Goal: Task Accomplishment & Management: Use online tool/utility

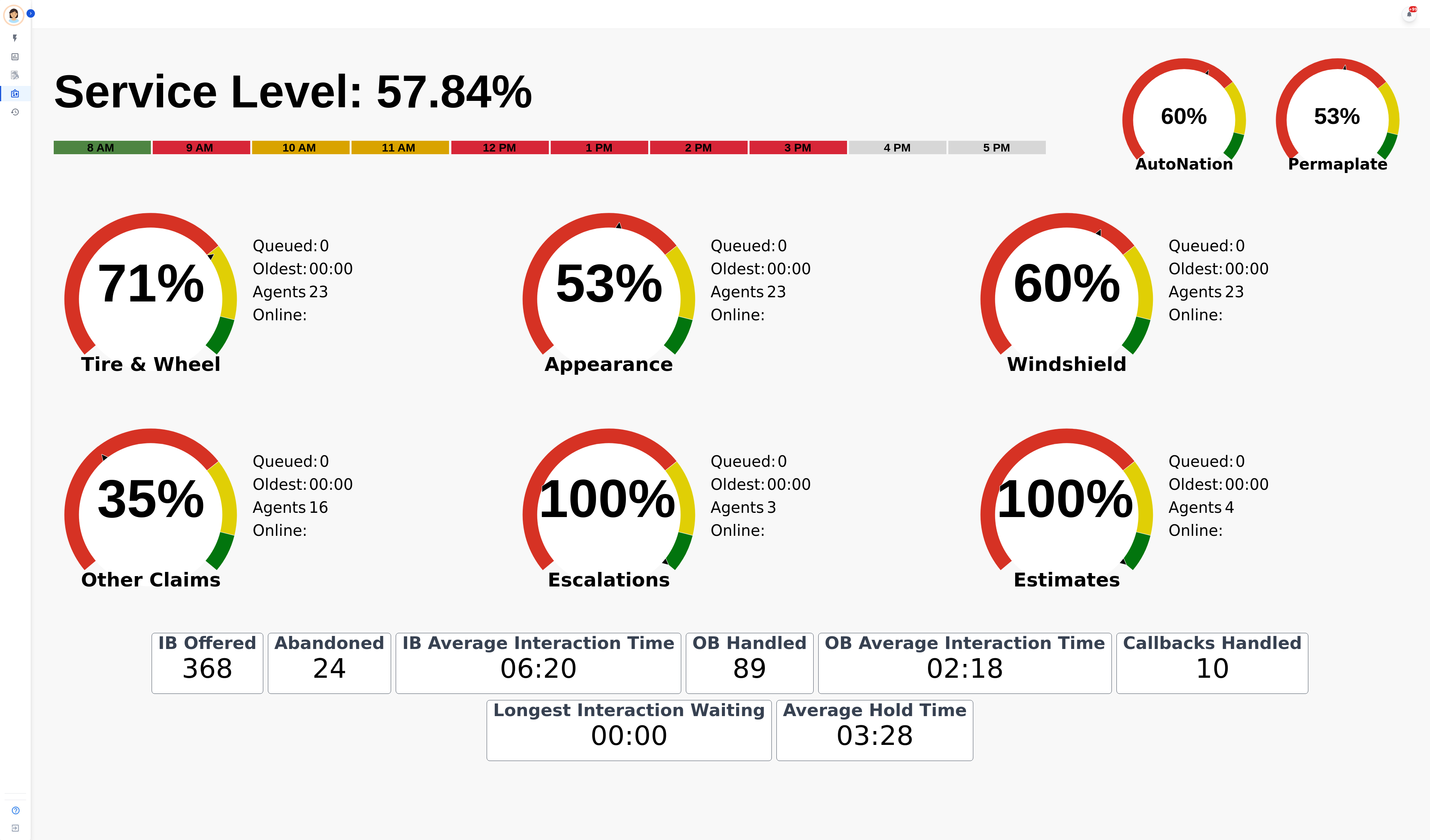
click at [295, 398] on div "Queued: 0 Oldest: 00:00 Agents Online: 23" at bounding box center [285, 312] width 66 height 211
click at [518, 514] on icon at bounding box center [608, 515] width 181 height 181
click at [578, 584] on span "Escalations" at bounding box center [609, 580] width 211 height 8
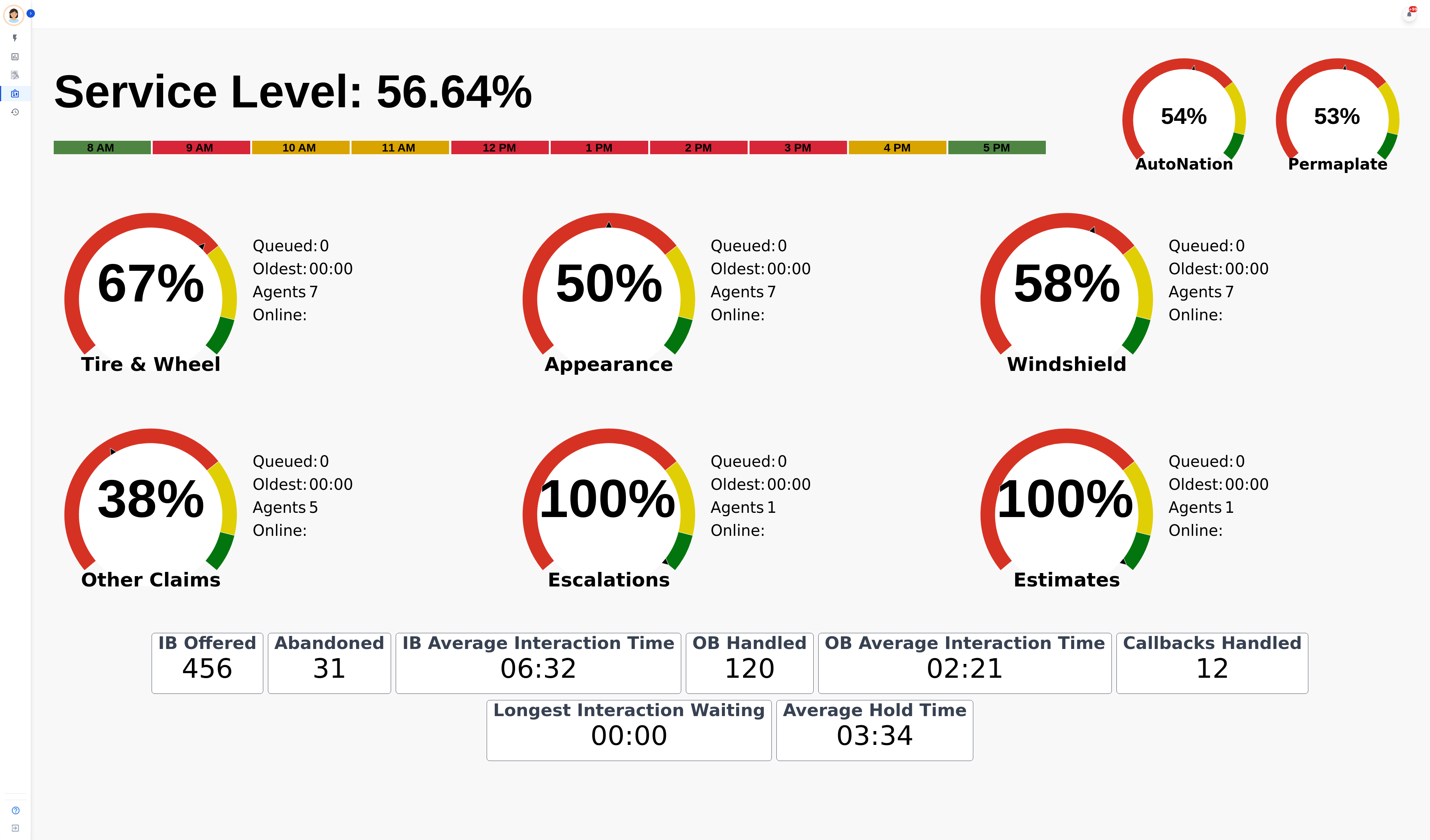
click at [530, 294] on icon at bounding box center [599, 284] width 154 height 141
click at [551, 481] on text "100% ​ 100%" at bounding box center [607, 498] width 138 height 60
